Goal: Transaction & Acquisition: Purchase product/service

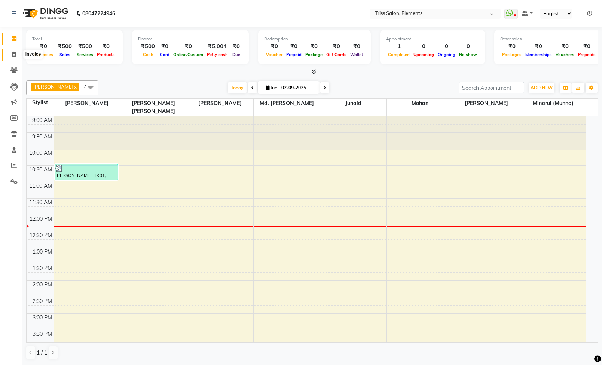
click at [12, 52] on icon at bounding box center [14, 55] width 4 height 6
select select "service"
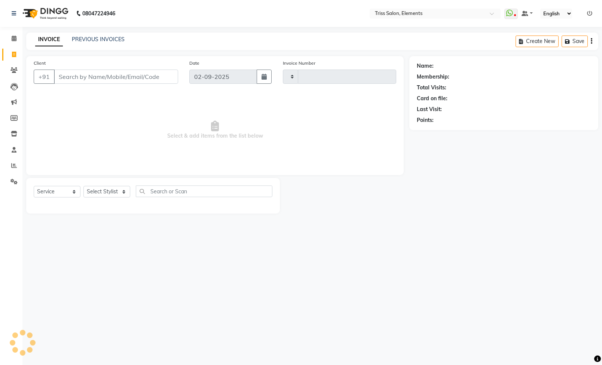
type input "2073"
select select "4303"
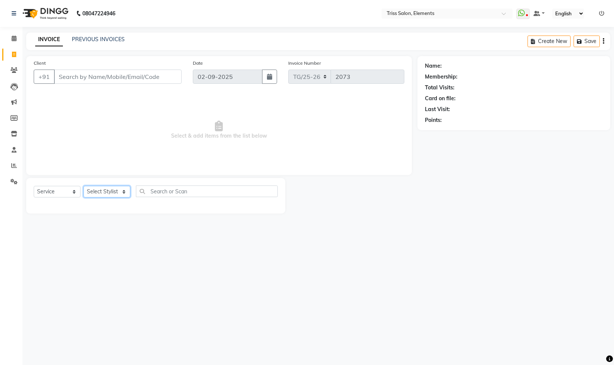
click at [106, 193] on select "Select Stylist" at bounding box center [106, 192] width 47 height 12
select select "20115"
click at [83, 187] on select "Select Stylist [PERSON_NAME] Md. [PERSON_NAME] ([PERSON_NAME]) [PERSON_NAME] [P…" at bounding box center [110, 192] width 55 height 12
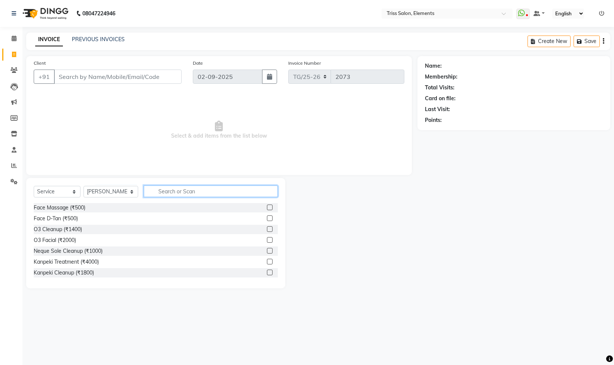
click at [187, 194] on input "text" at bounding box center [211, 192] width 134 height 12
type input "cut"
click at [57, 237] on div "Hair Cut (₹500)" at bounding box center [156, 240] width 244 height 9
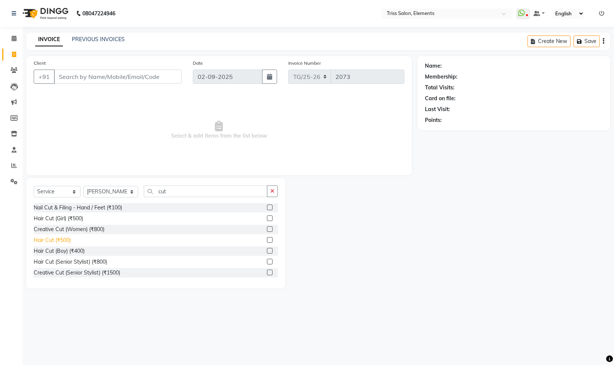
click at [70, 241] on div "Hair Cut (₹500)" at bounding box center [52, 241] width 37 height 8
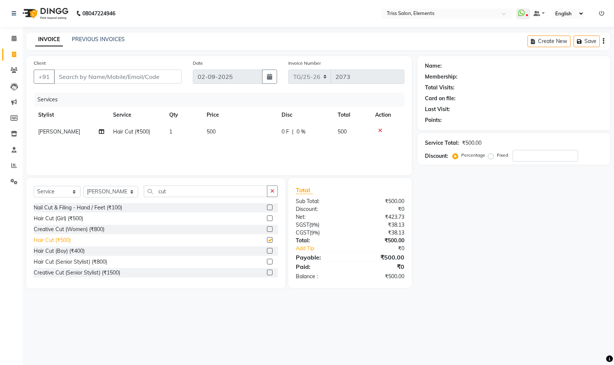
checkbox input "false"
click at [274, 191] on icon "button" at bounding box center [272, 191] width 4 height 5
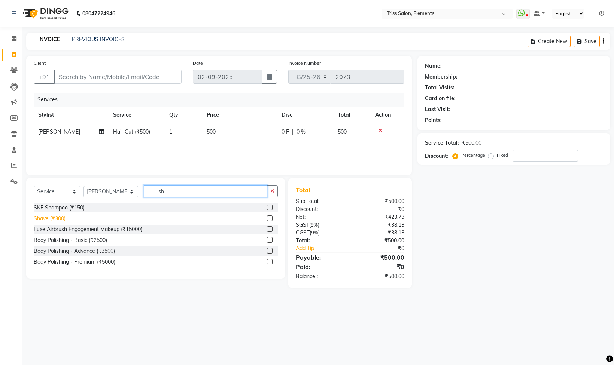
type input "sh"
click at [50, 223] on div "Shave (₹300)" at bounding box center [50, 219] width 32 height 8
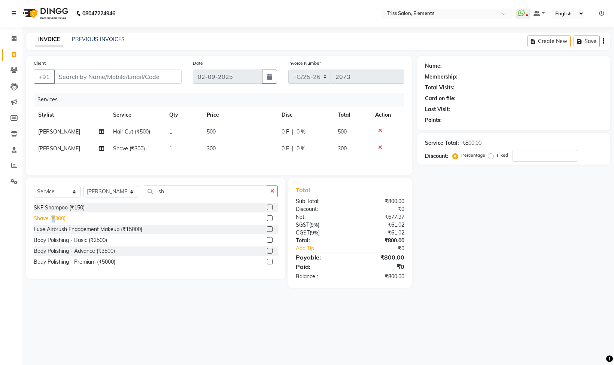
click at [55, 223] on div "Shave (₹300)" at bounding box center [50, 219] width 32 height 8
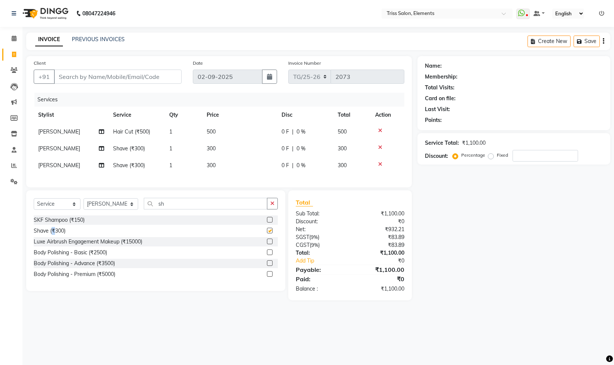
checkbox input "false"
click at [381, 165] on icon at bounding box center [380, 164] width 4 height 5
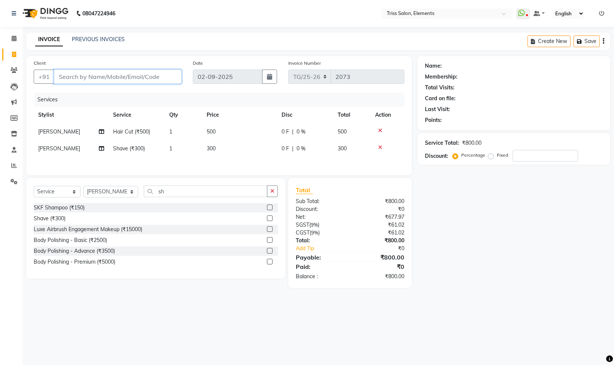
click at [116, 75] on input "Client" at bounding box center [118, 77] width 128 height 14
type input "9"
type input "0"
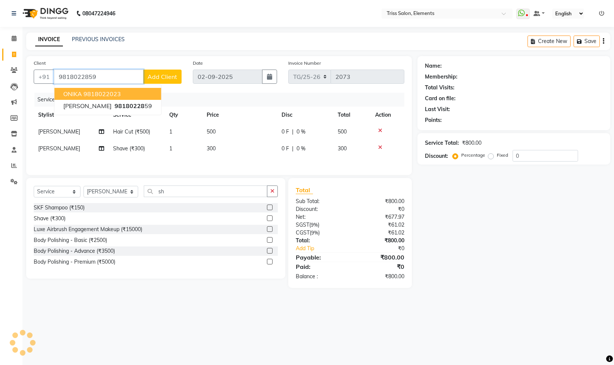
type input "9818022859"
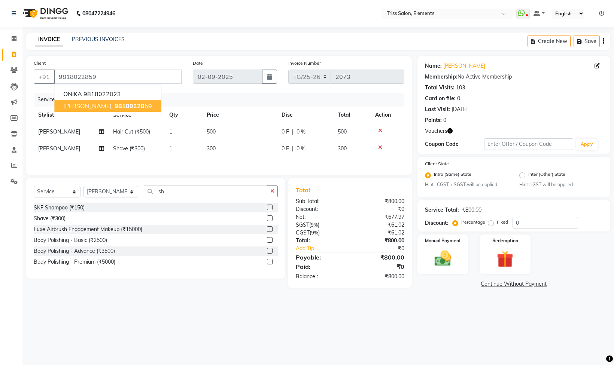
click at [115, 110] on span "98180228" at bounding box center [130, 105] width 30 height 7
click at [450, 133] on icon "button" at bounding box center [449, 130] width 5 height 5
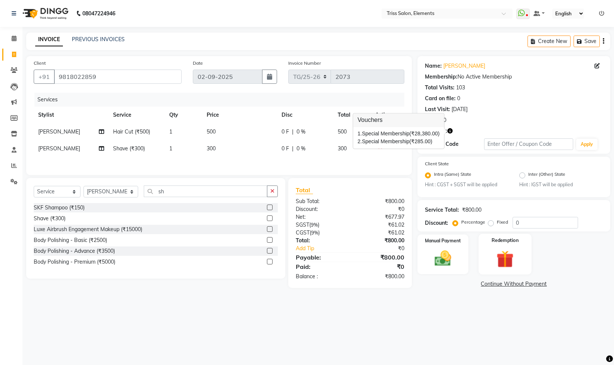
click at [511, 262] on img at bounding box center [505, 259] width 28 height 21
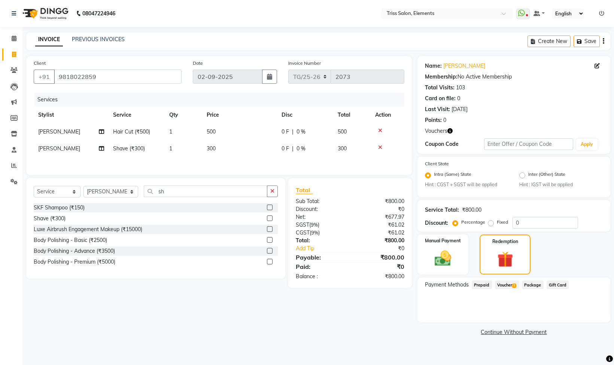
click at [509, 284] on span "Voucher 2" at bounding box center [507, 285] width 24 height 9
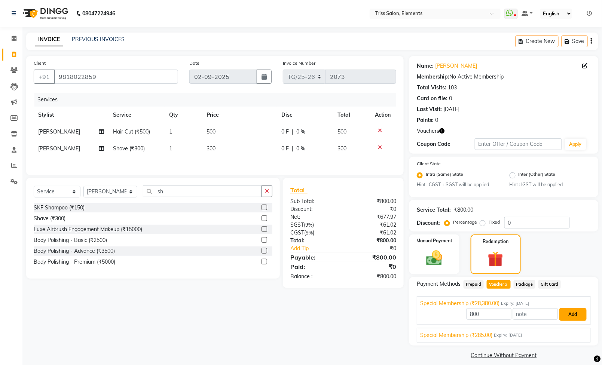
click at [576, 317] on button "Add" at bounding box center [573, 314] width 27 height 13
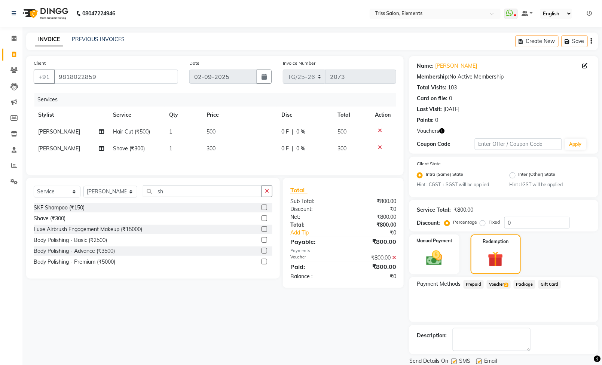
scroll to position [28, 0]
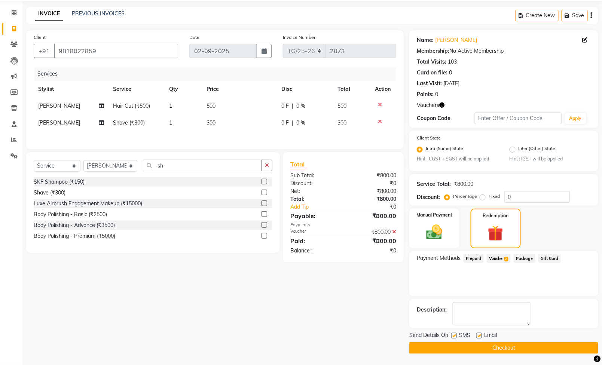
click at [497, 350] on button "Checkout" at bounding box center [503, 348] width 189 height 12
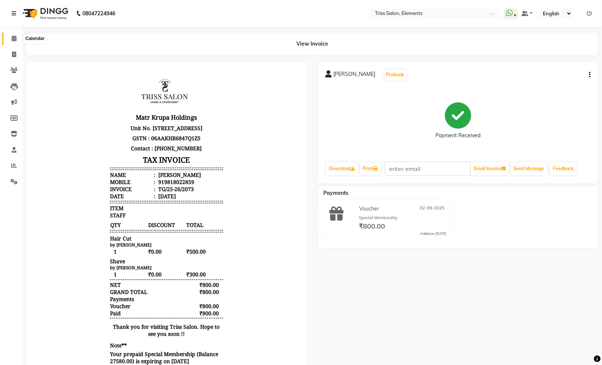
click at [13, 41] on span at bounding box center [13, 38] width 13 height 9
